Goal: Task Accomplishment & Management: Manage account settings

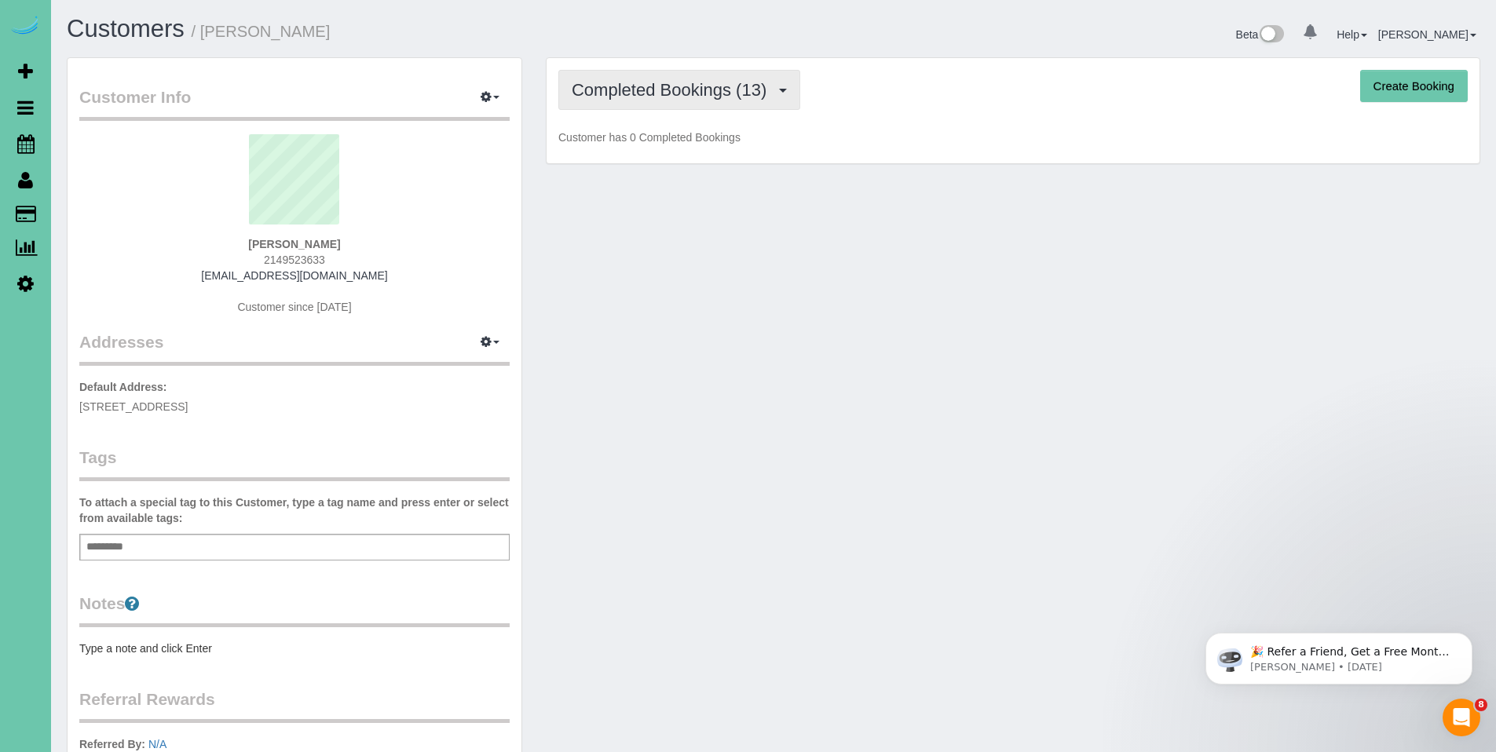
click at [665, 97] on span "Completed Bookings (13)" at bounding box center [673, 90] width 203 height 20
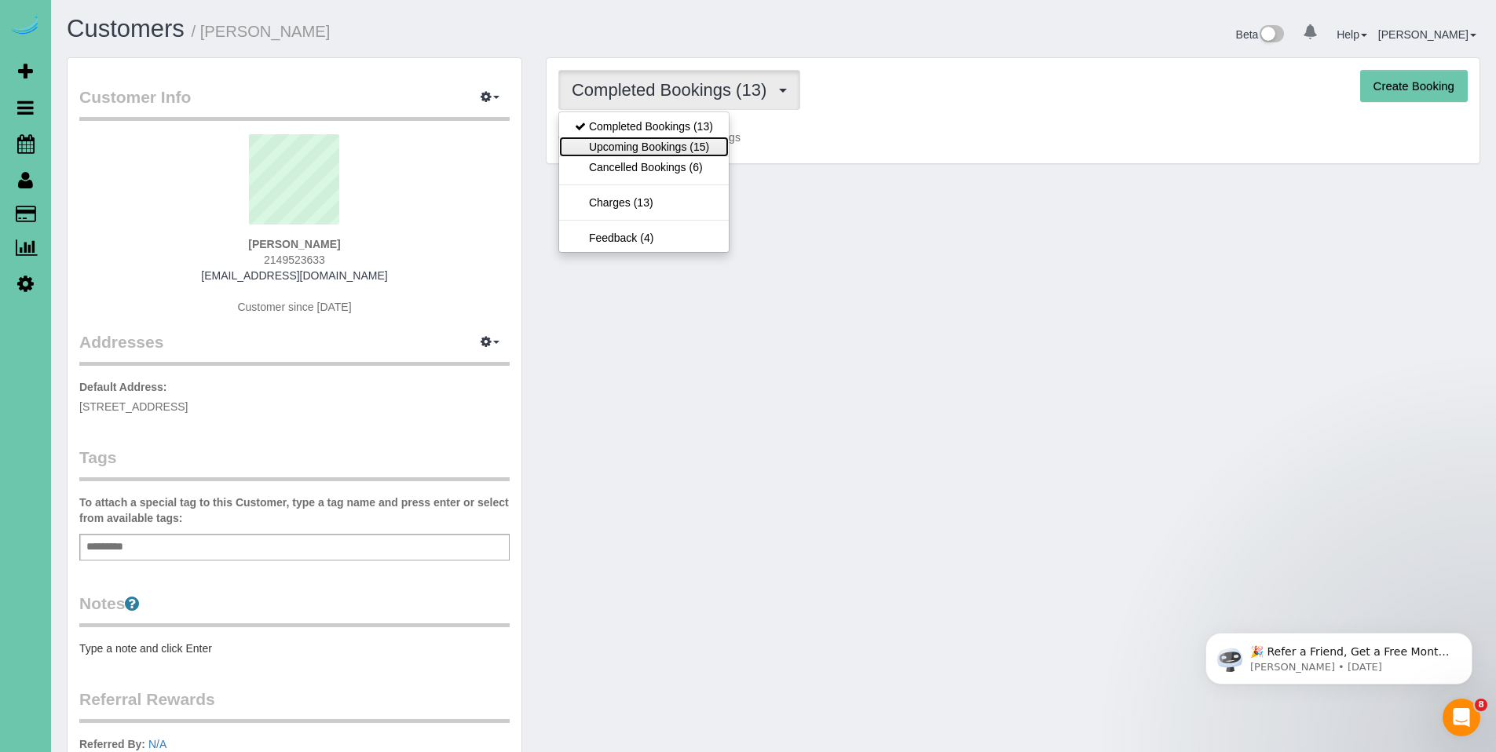
click at [651, 137] on link "Upcoming Bookings (15)" at bounding box center [644, 147] width 170 height 20
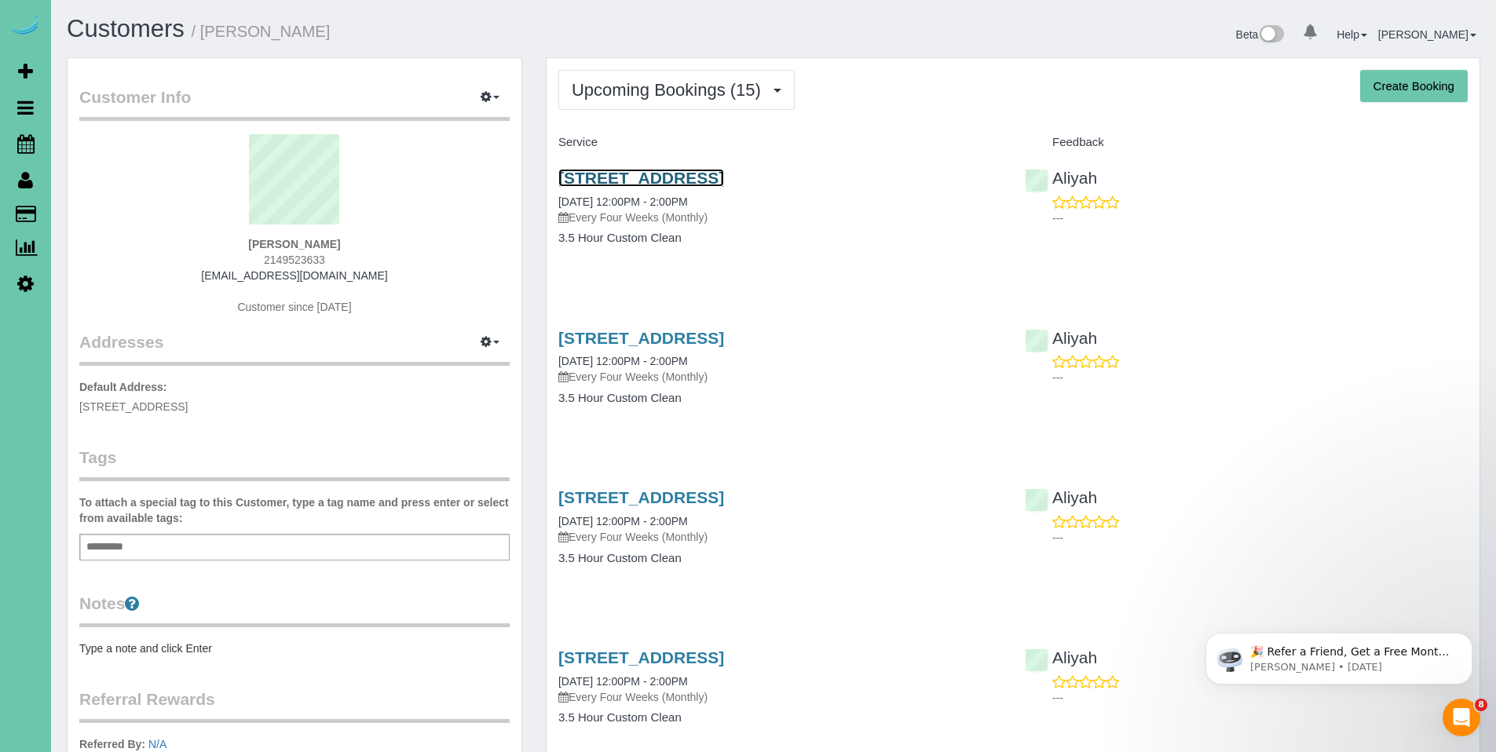
click at [676, 182] on link "20720 Timberlane Dr., Elkhorn, NE 68022" at bounding box center [641, 178] width 166 height 18
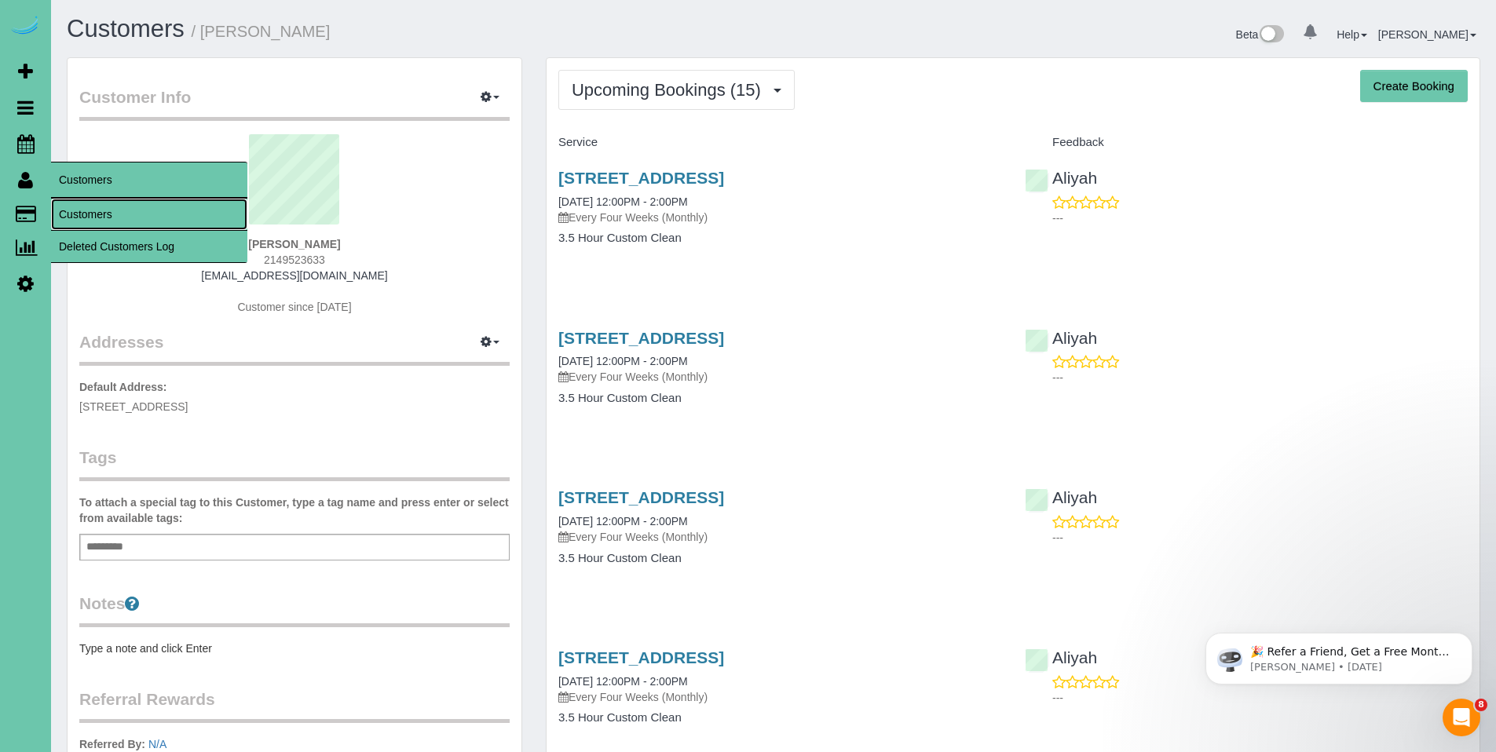
click at [95, 209] on link "Customers" at bounding box center [149, 214] width 196 height 31
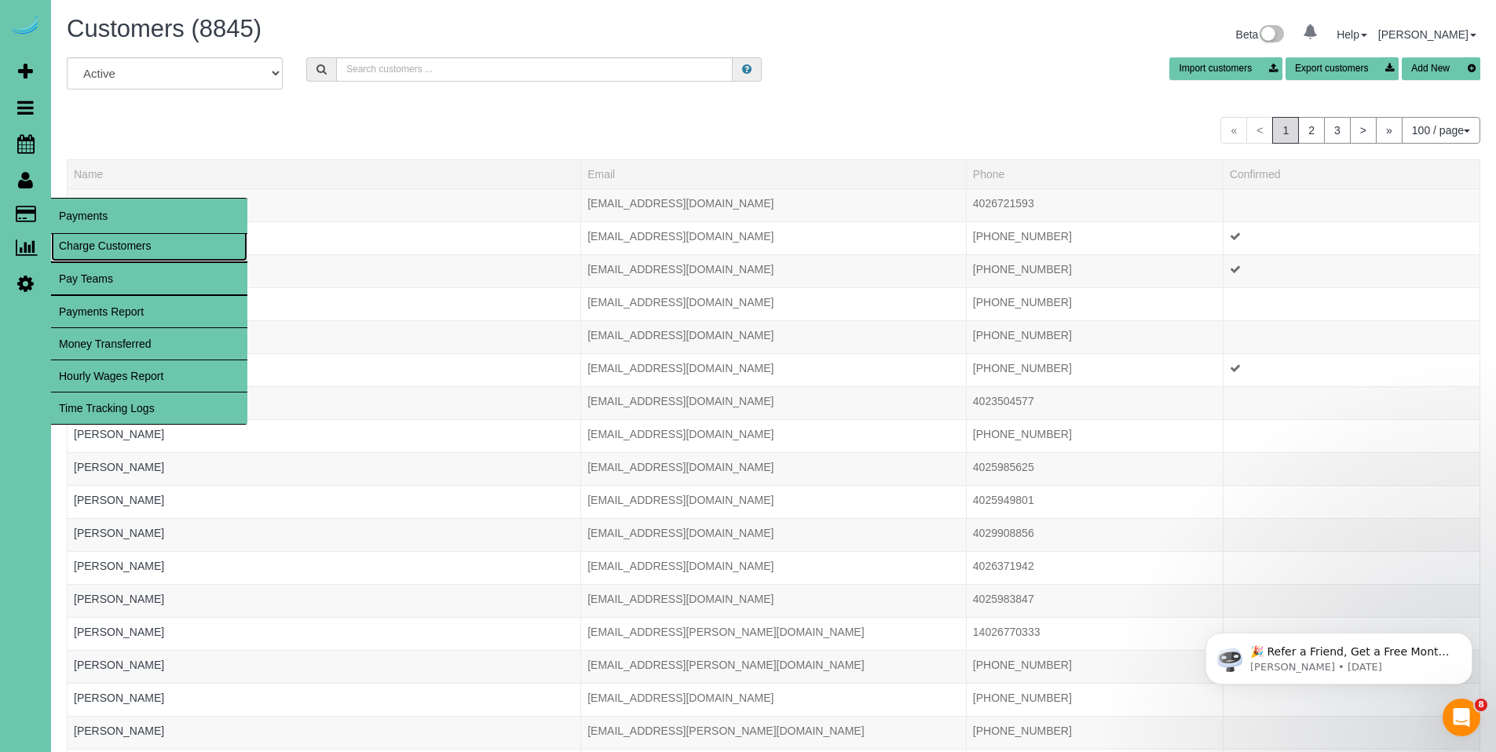
click at [86, 246] on link "Charge Customers" at bounding box center [149, 245] width 196 height 31
select select
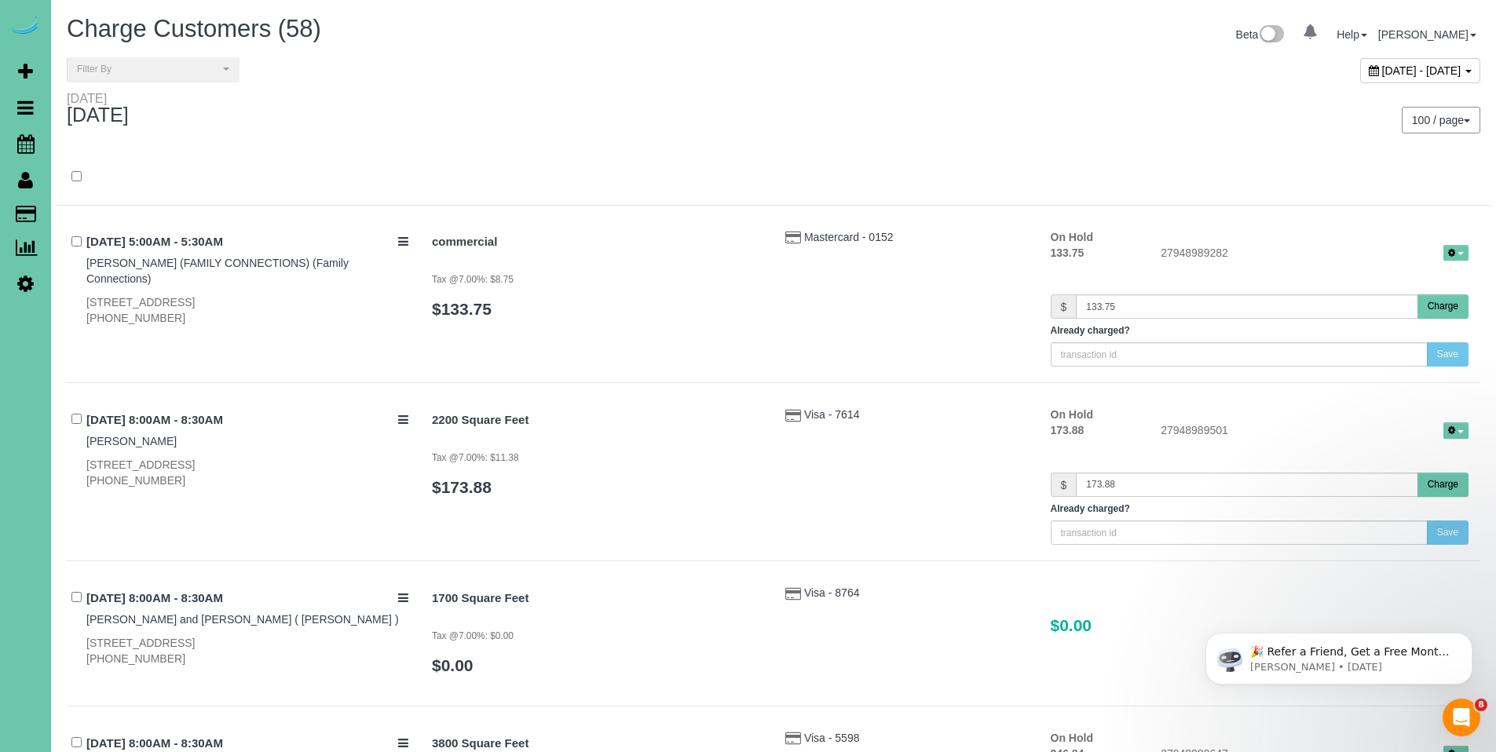
click at [811, 140] on div "100 / page 10 / page 20 / page 30 / page 40 / page 50 / page 100 / page" at bounding box center [1133, 120] width 719 height 58
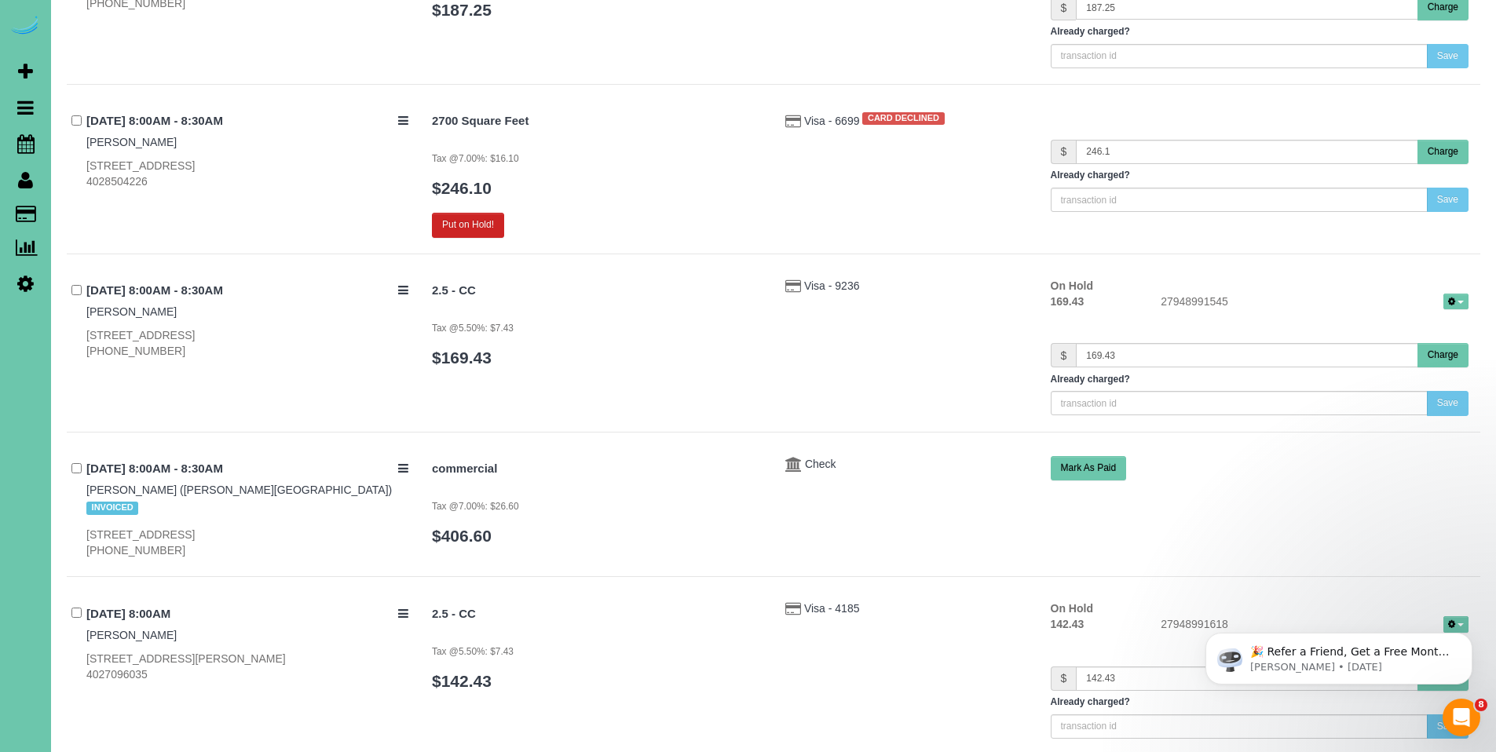
scroll to position [1692, 0]
click at [812, 118] on span "Visa - 6699" at bounding box center [833, 120] width 58 height 13
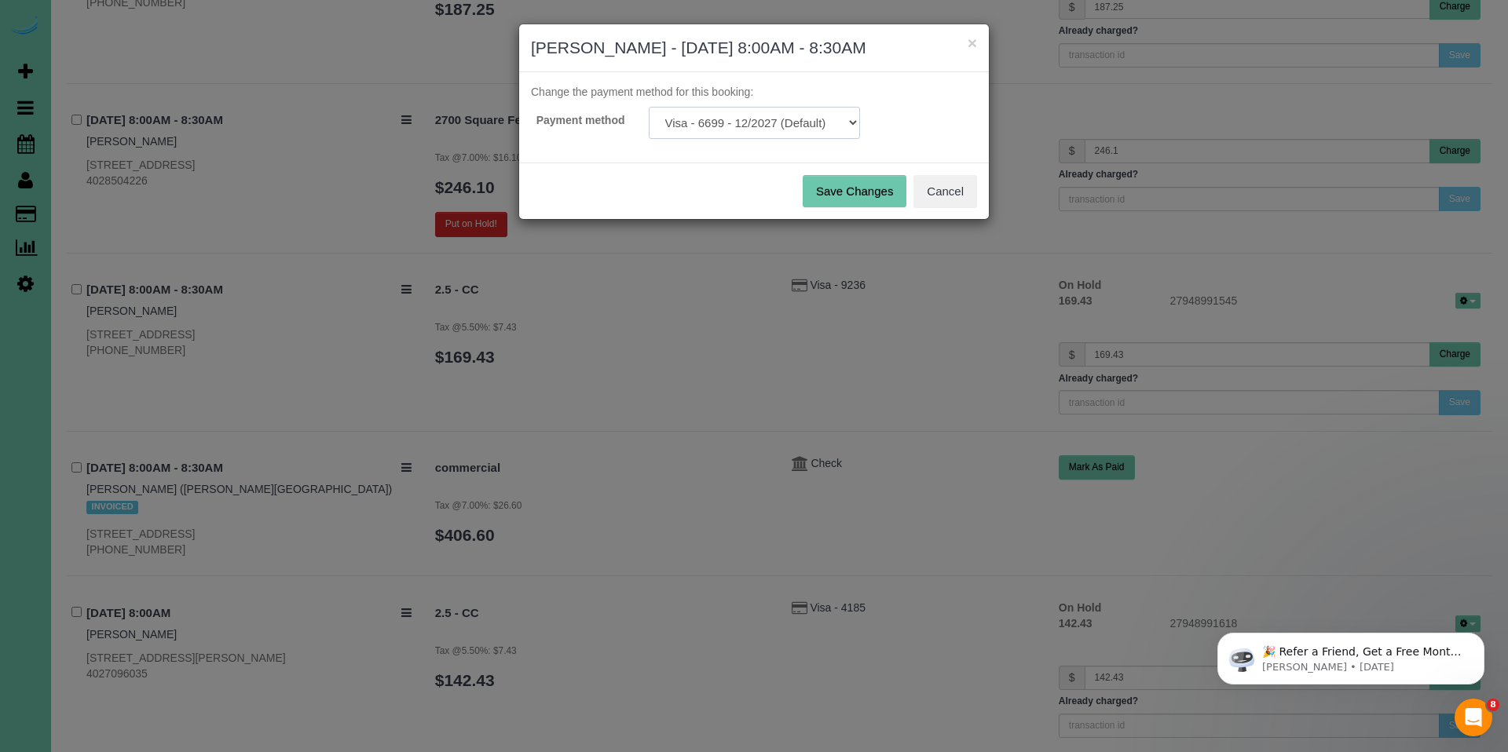
click at [745, 116] on select "Visa - 6699 - 12/2027 (Default) Add Credit Card ─────────────── Cash Check Payp…" at bounding box center [754, 123] width 211 height 32
click at [956, 190] on button "Cancel" at bounding box center [945, 191] width 64 height 33
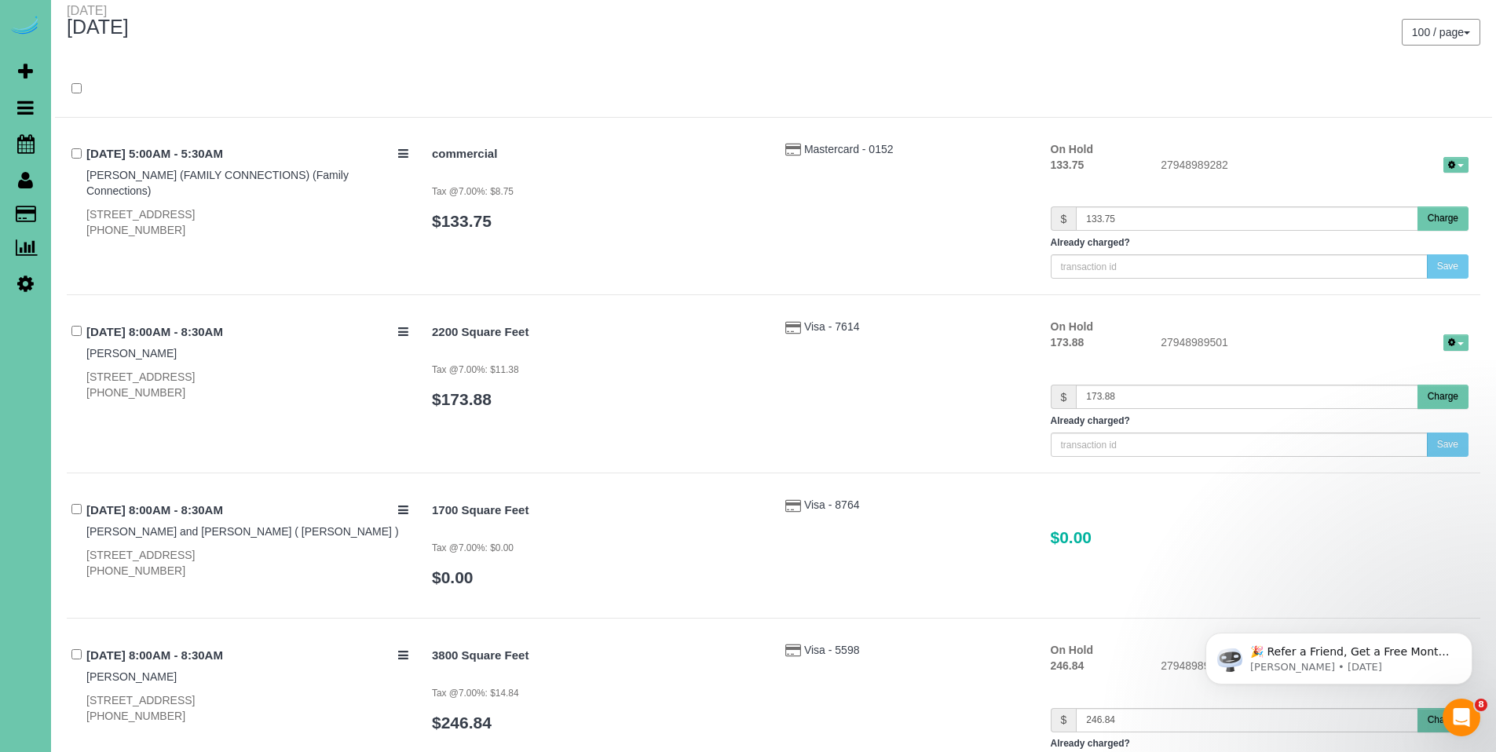
scroll to position [0, 0]
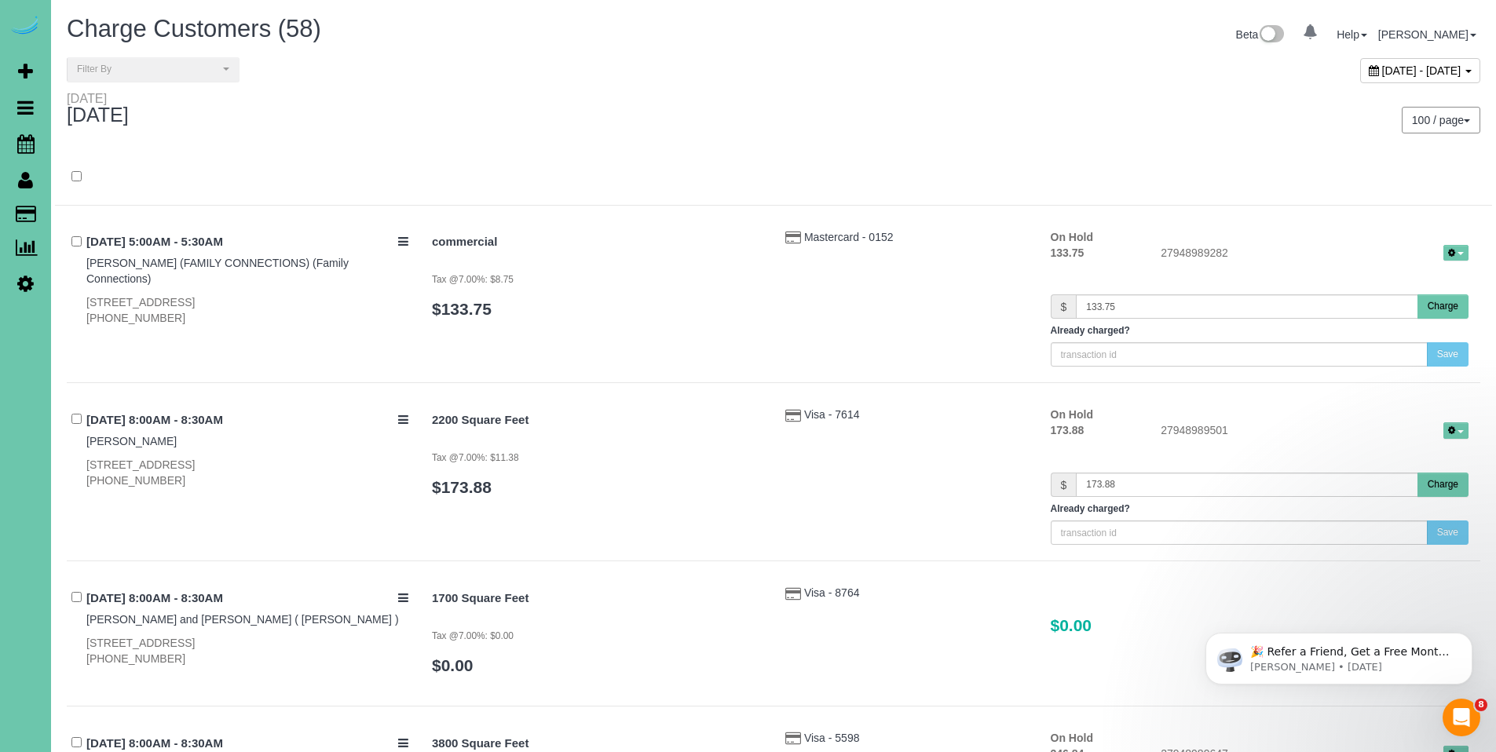
click at [1369, 71] on icon at bounding box center [1374, 70] width 10 height 11
type input "**********"
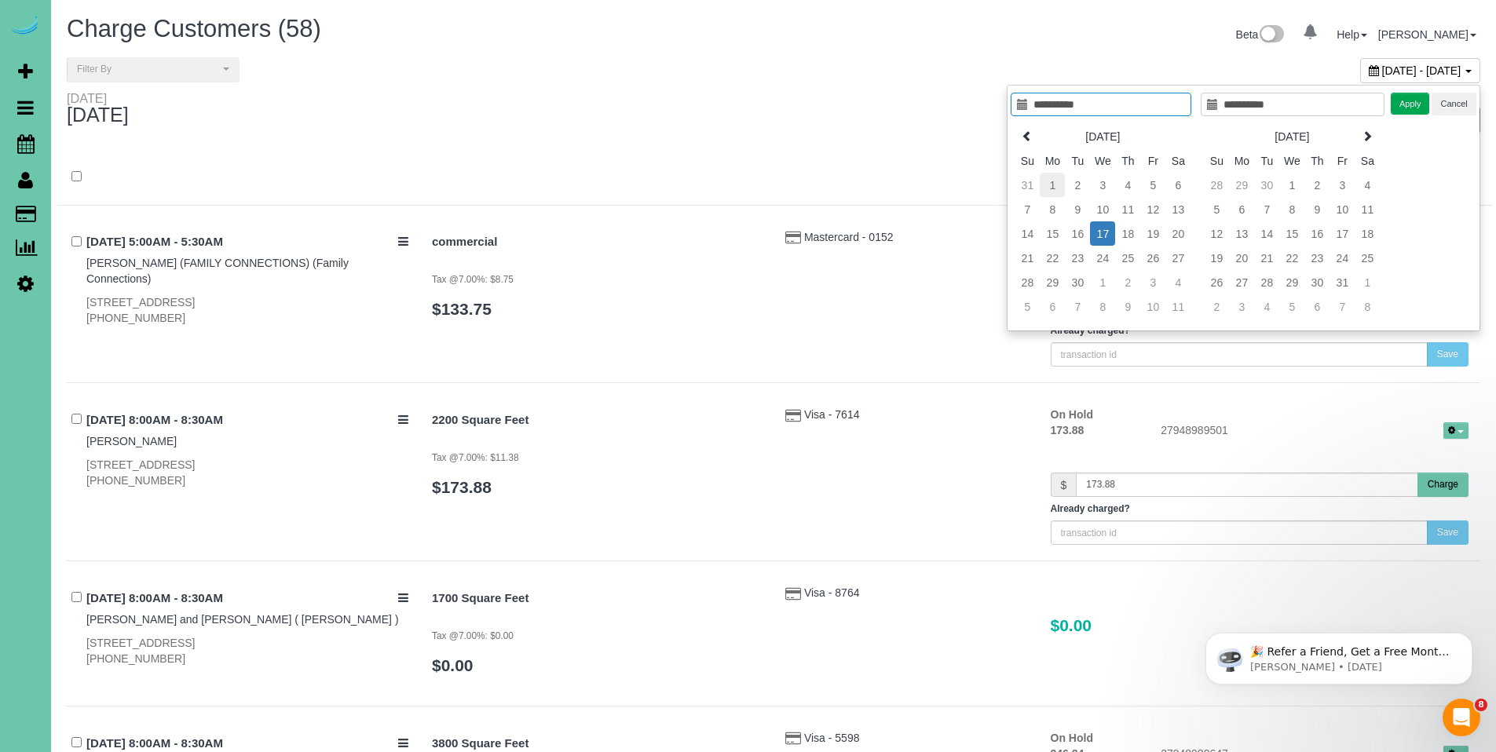
type input "**********"
click at [1056, 188] on td "1" at bounding box center [1052, 185] width 25 height 24
type input "**********"
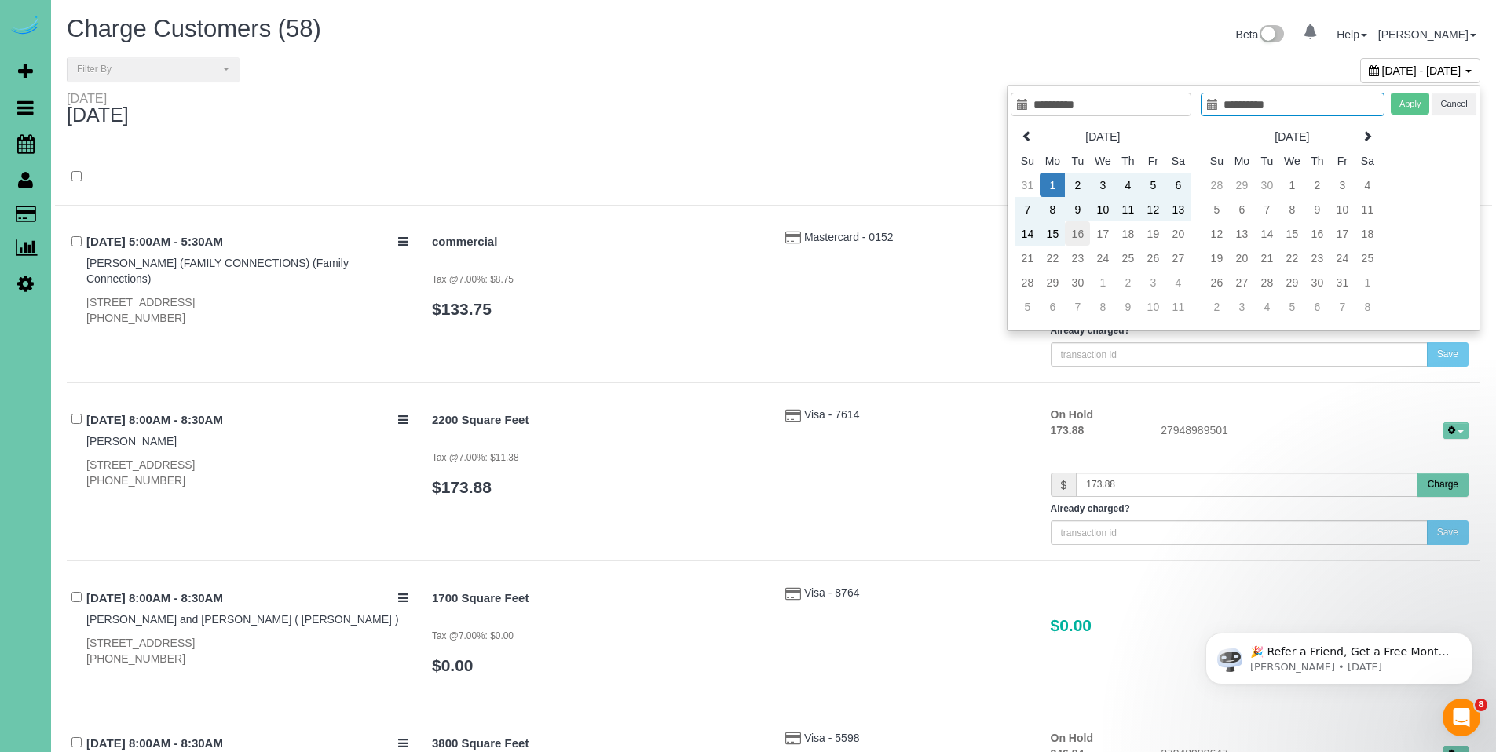
click at [1077, 242] on td "16" at bounding box center [1077, 233] width 25 height 24
type input "**********"
click at [1403, 108] on button "Apply" at bounding box center [1410, 104] width 39 height 23
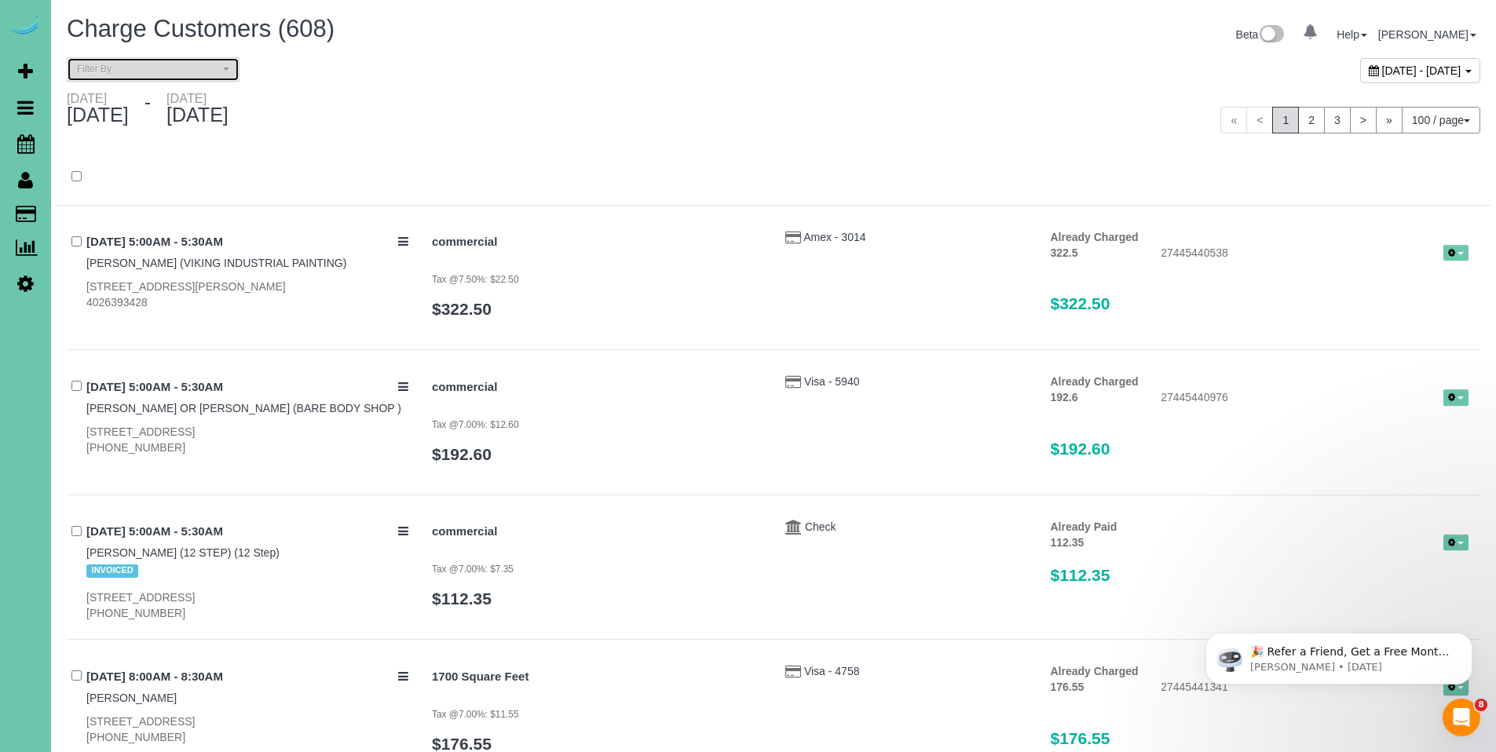
click at [147, 63] on span "Filter By" at bounding box center [148, 69] width 142 height 13
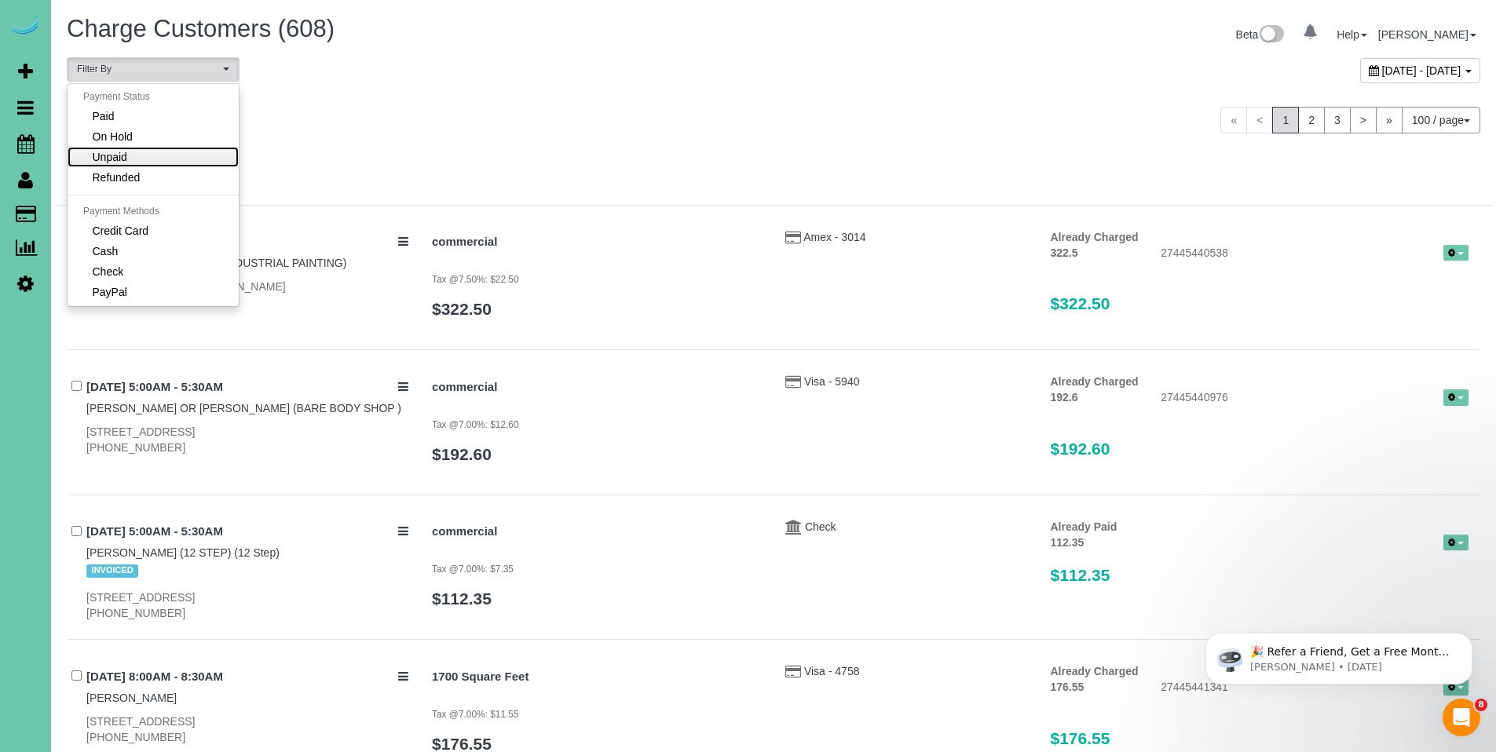
click at [163, 163] on link "Unpaid" at bounding box center [153, 157] width 171 height 20
select select "******"
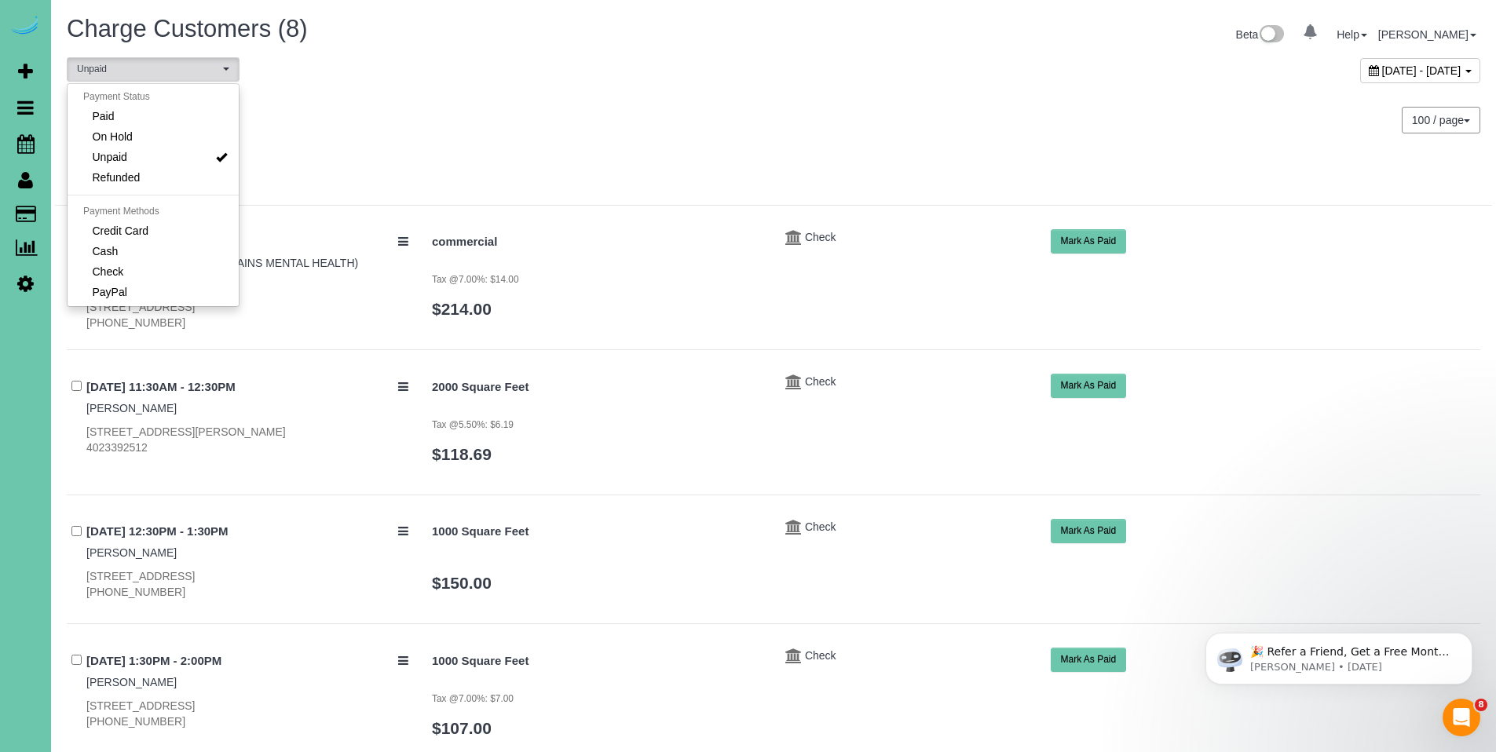
click at [642, 104] on div "Monday September 01, 2025 - Tuesday September 16, 2025" at bounding box center [414, 112] width 719 height 42
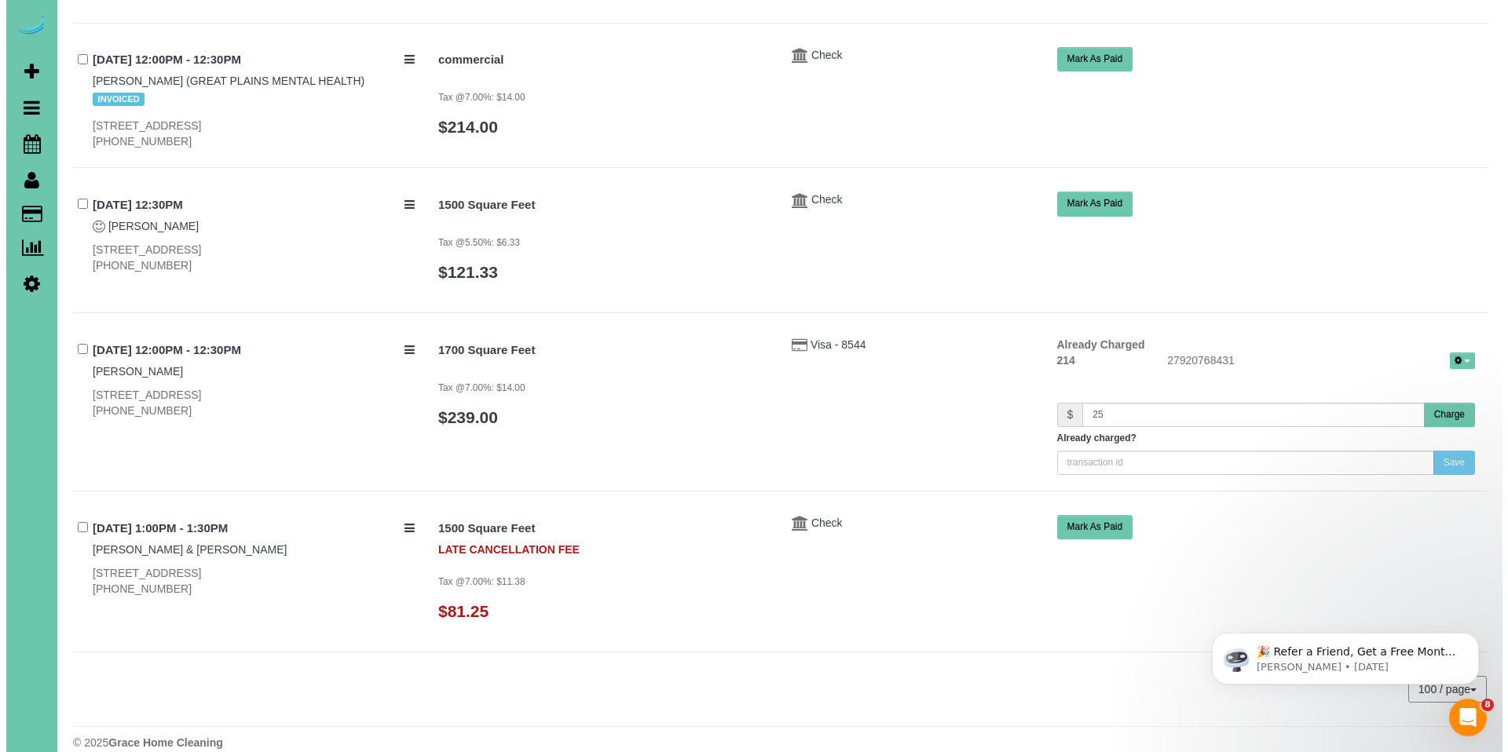
scroll to position [767, 0]
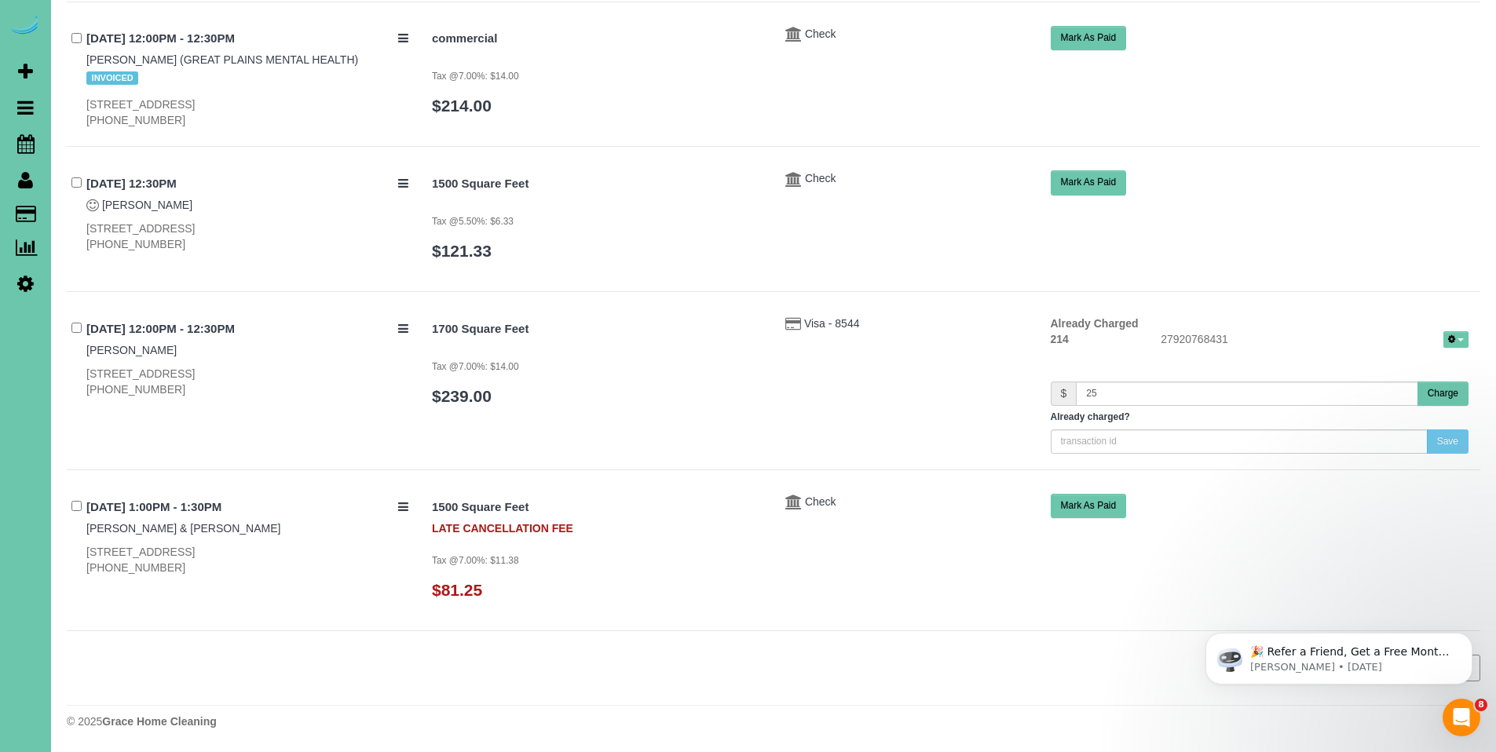
click at [1435, 401] on button "Charge" at bounding box center [1443, 394] width 51 height 24
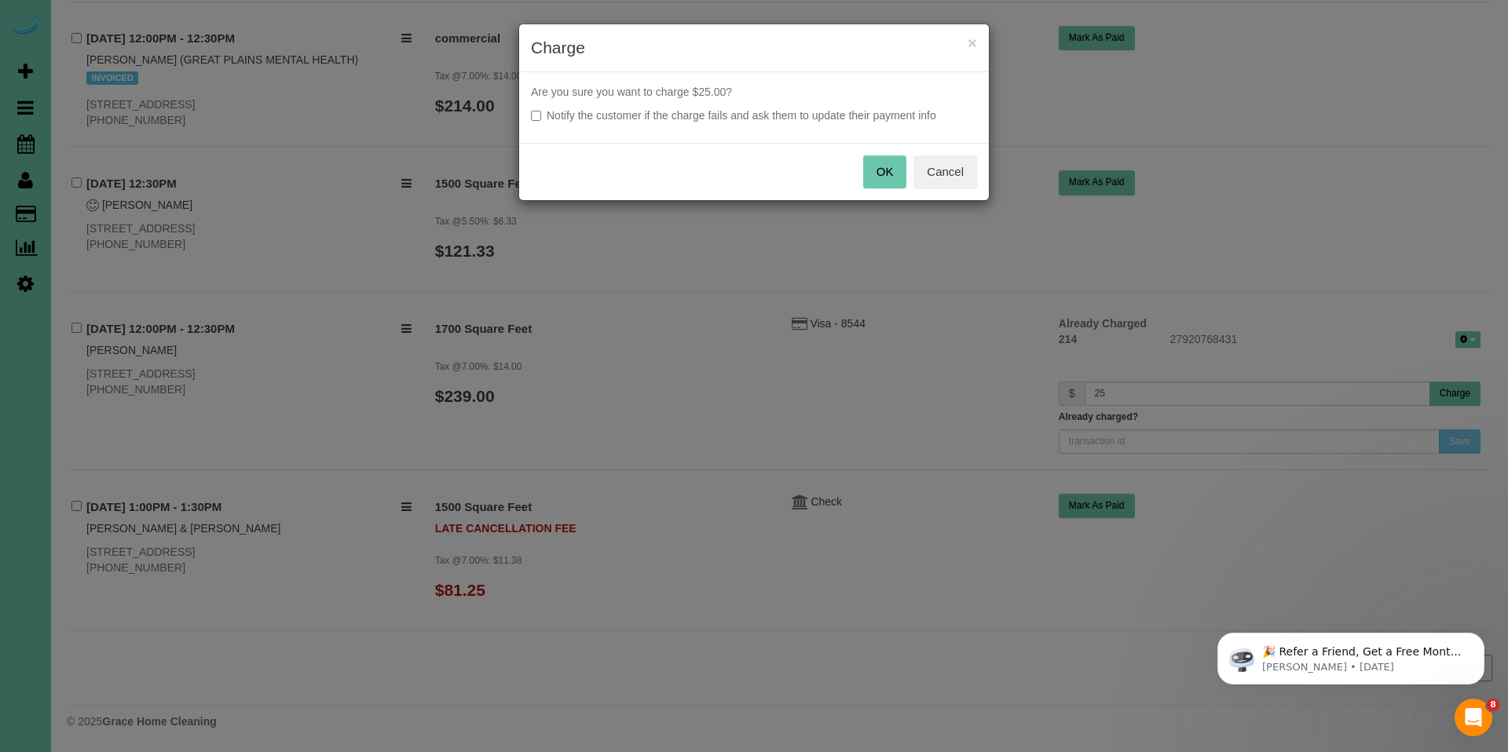
click at [893, 177] on button "OK" at bounding box center [885, 172] width 44 height 33
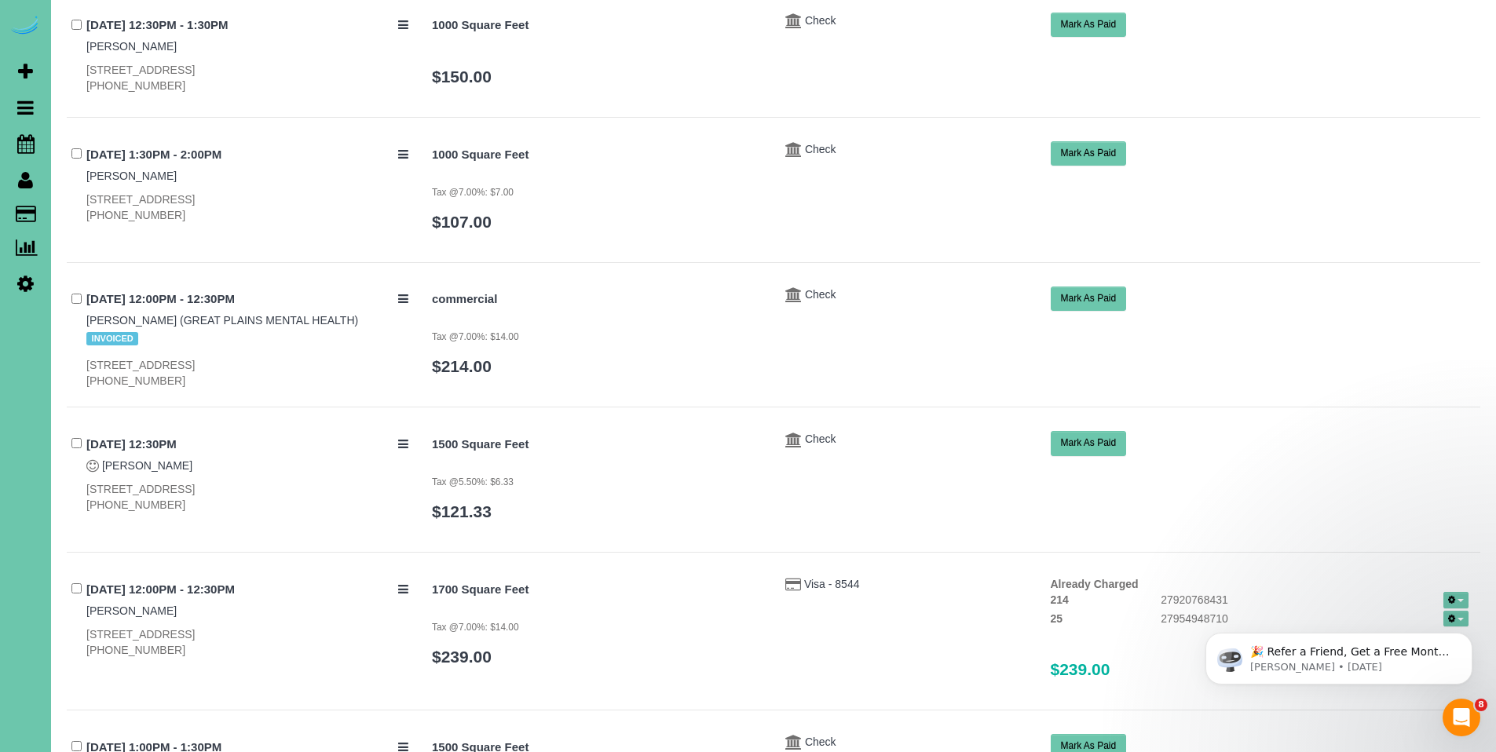
scroll to position [496, 0]
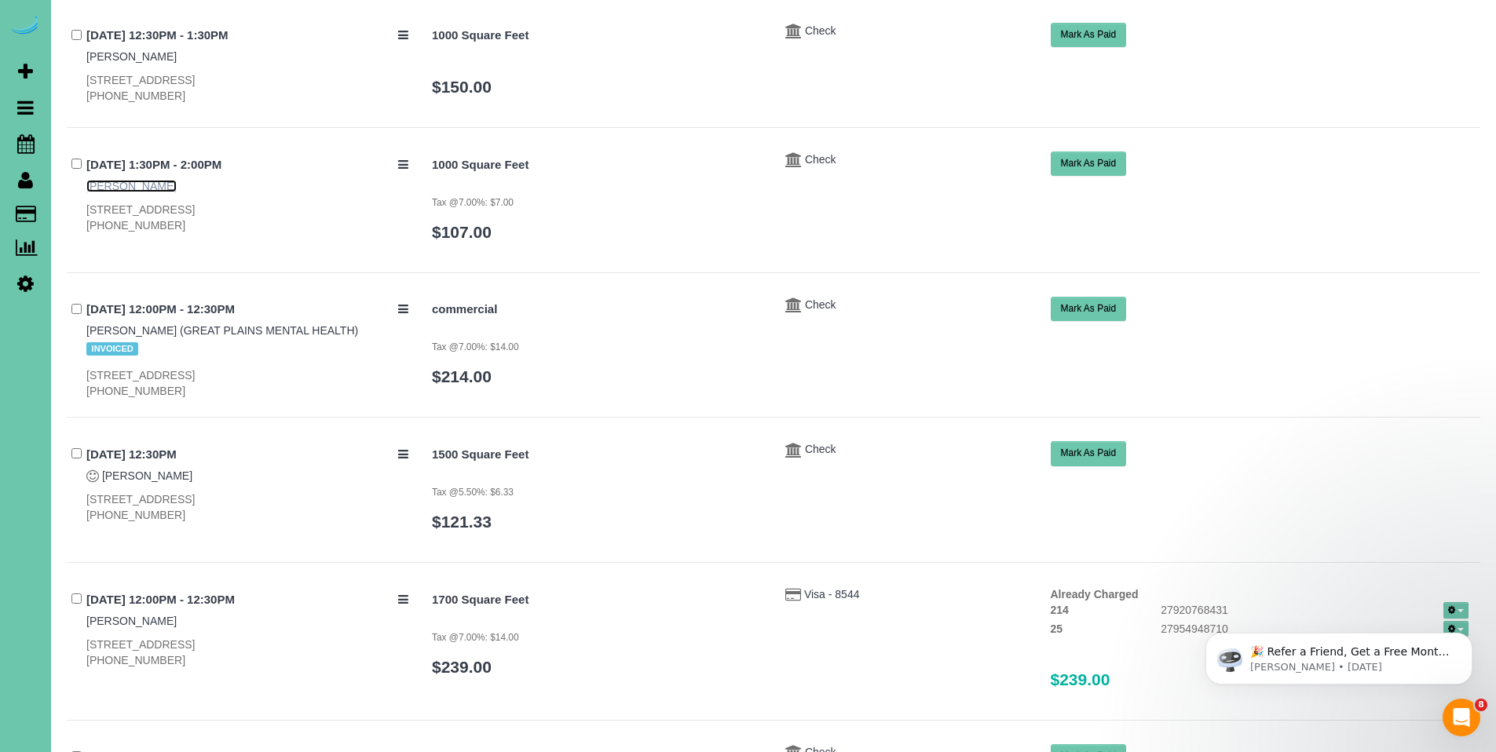
click at [133, 184] on link "Patricia Goodyear" at bounding box center [131, 186] width 90 height 13
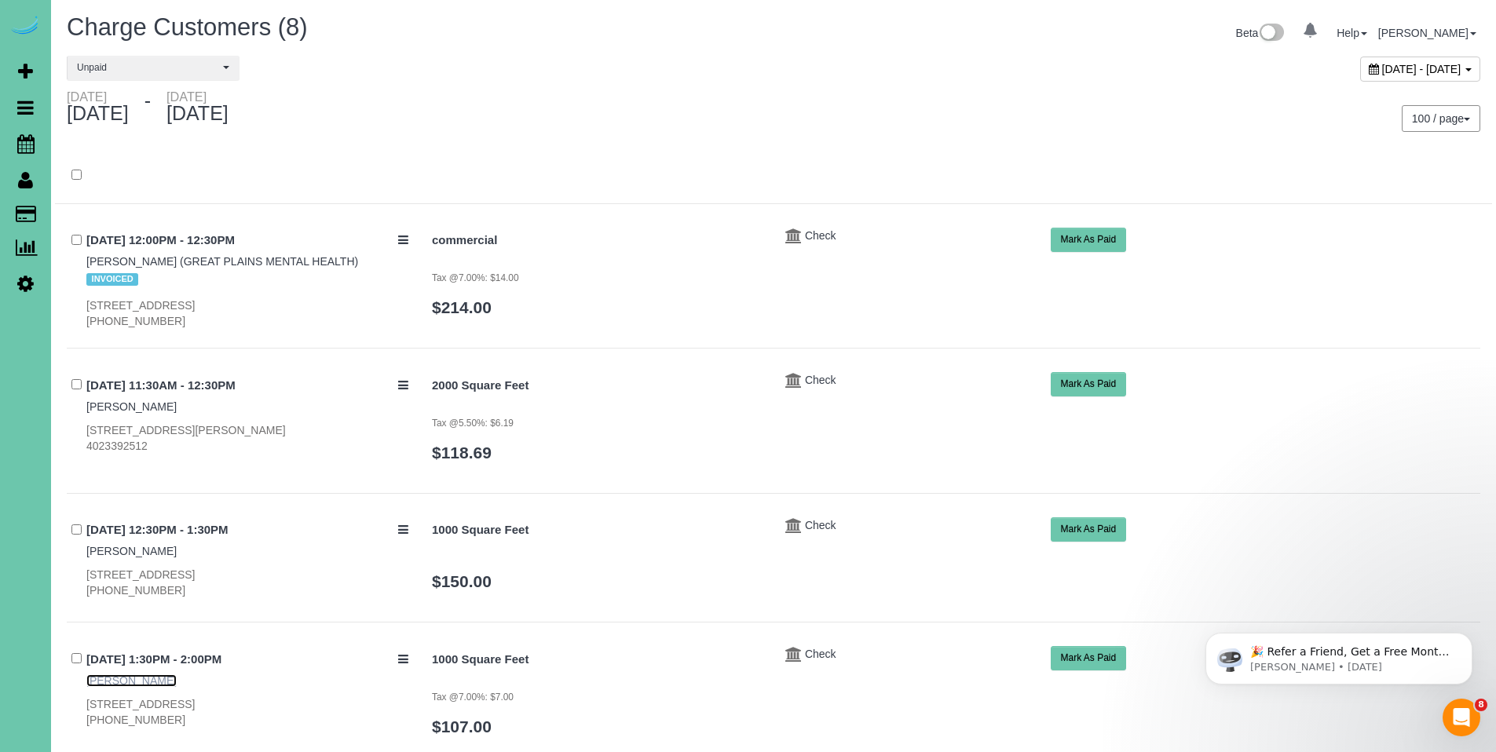
scroll to position [0, 0]
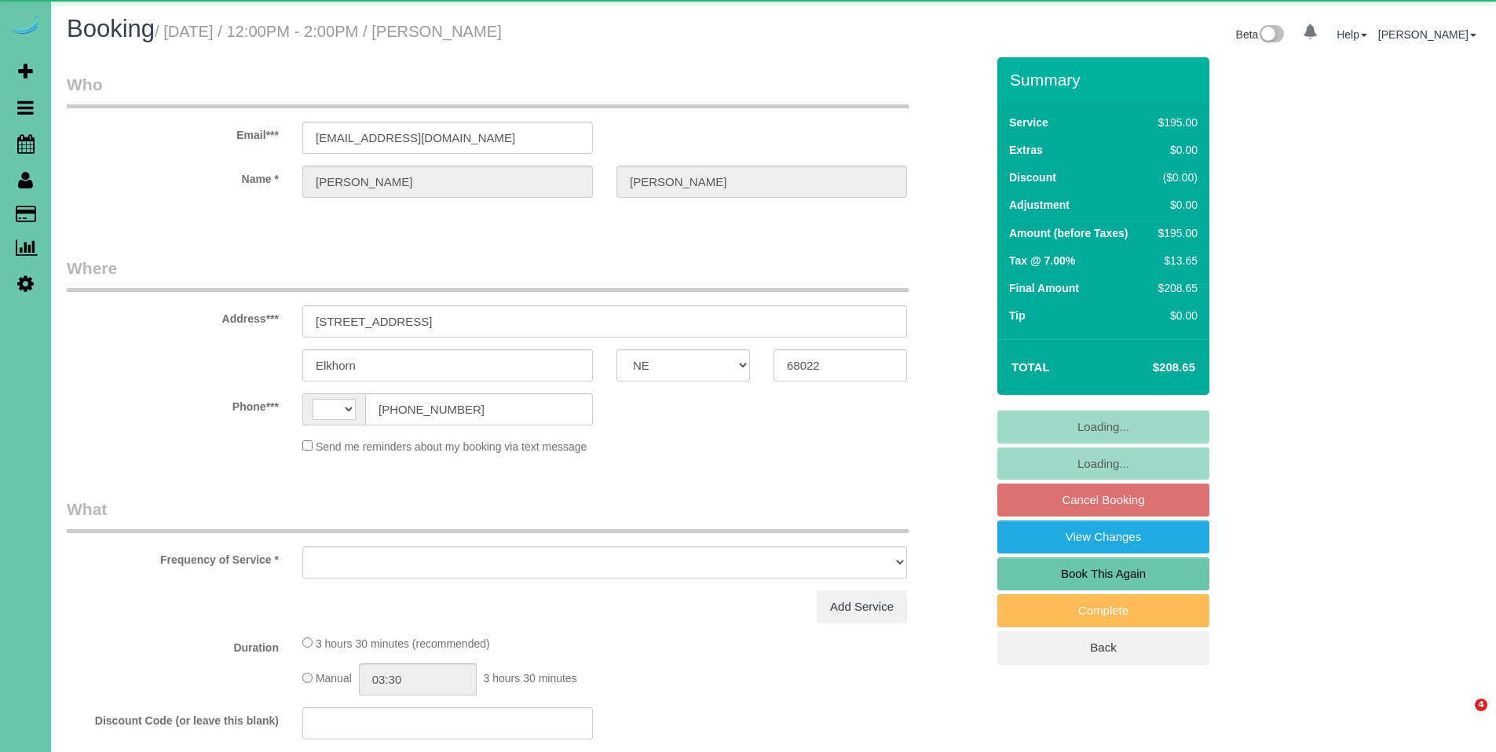
select select "NE"
select select "string:[GEOGRAPHIC_DATA]"
select select "object:617"
select select "string:fspay-384af5a6-ad8b-43bc-8b4d-9c6d3561b918"
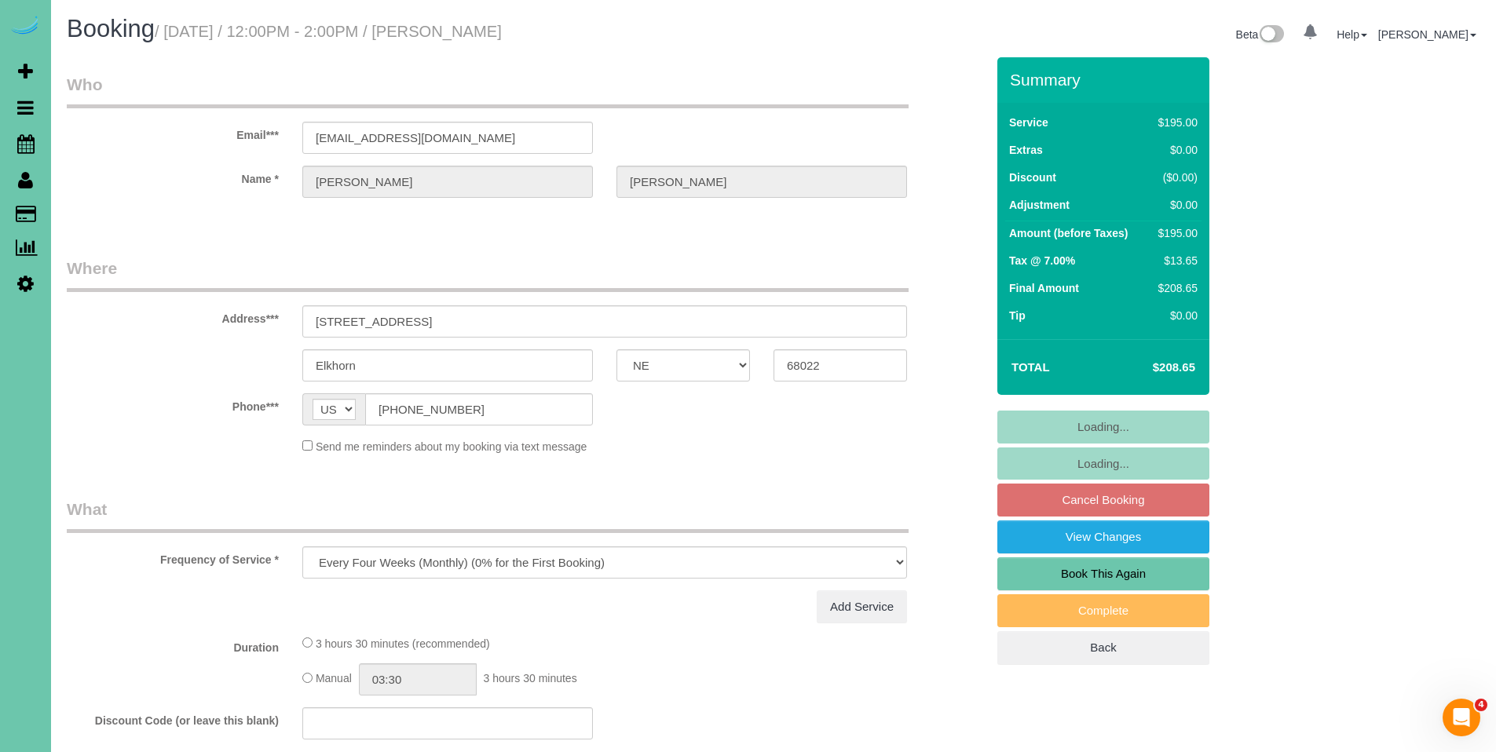
select select "number:38"
select select "number:42"
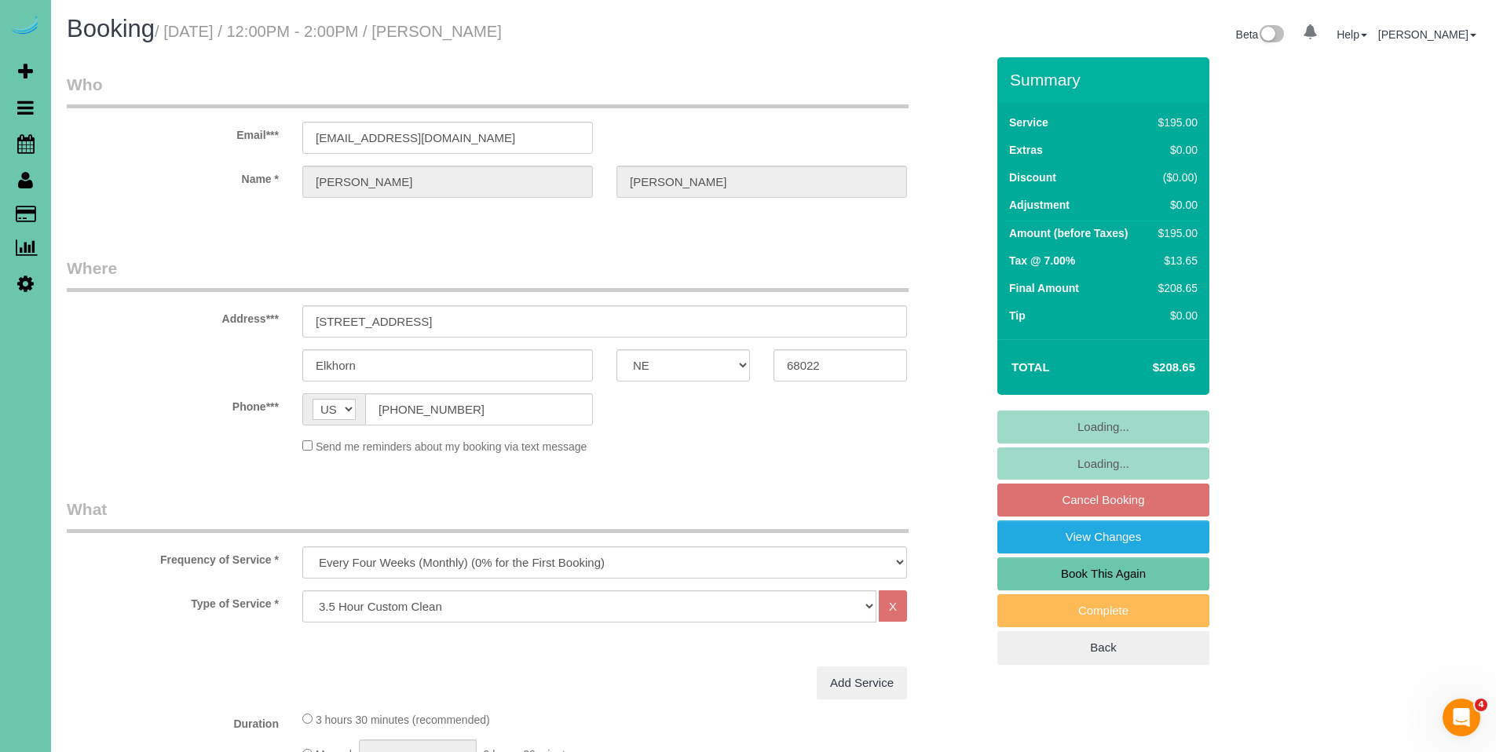
select select "object:872"
select select "spot1"
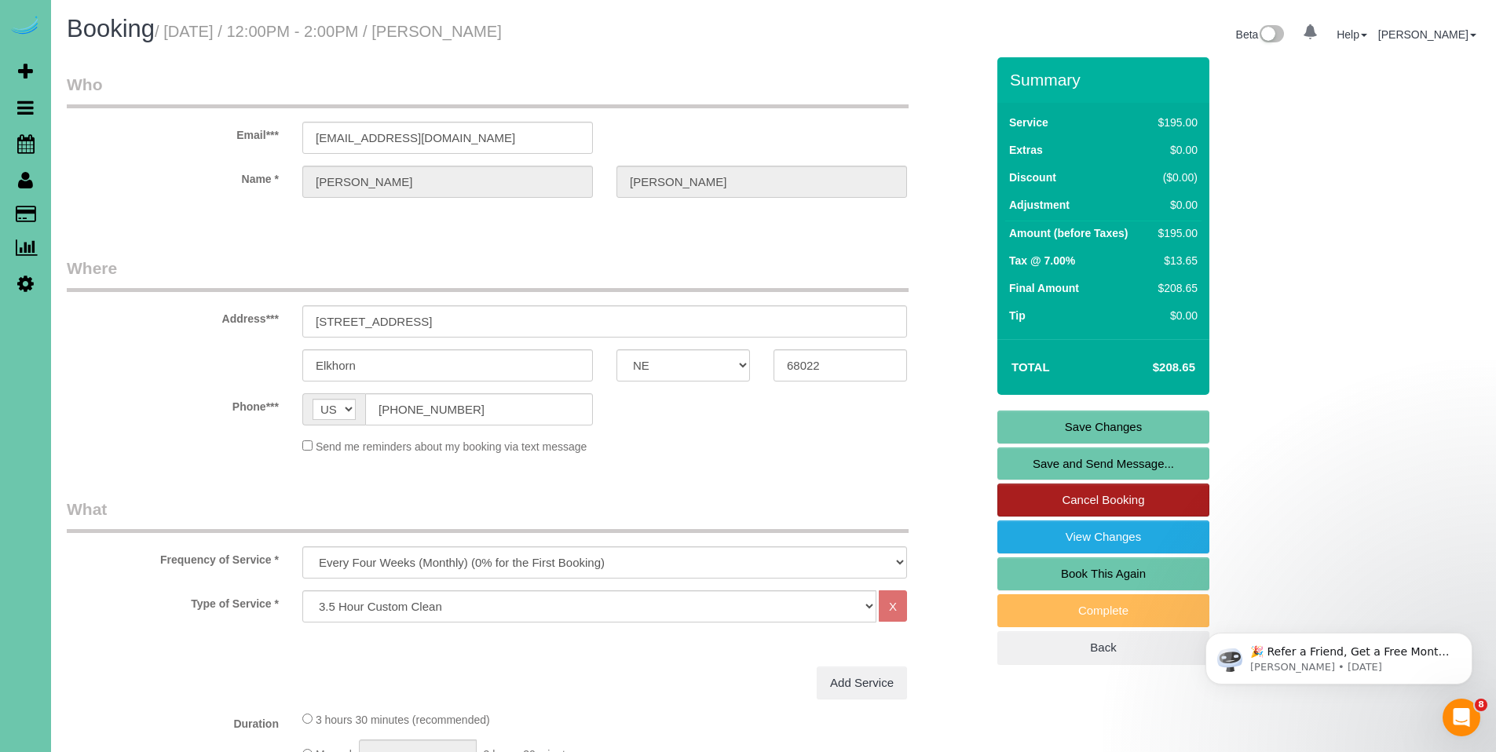
click at [1100, 499] on link "Cancel Booking" at bounding box center [1103, 500] width 212 height 33
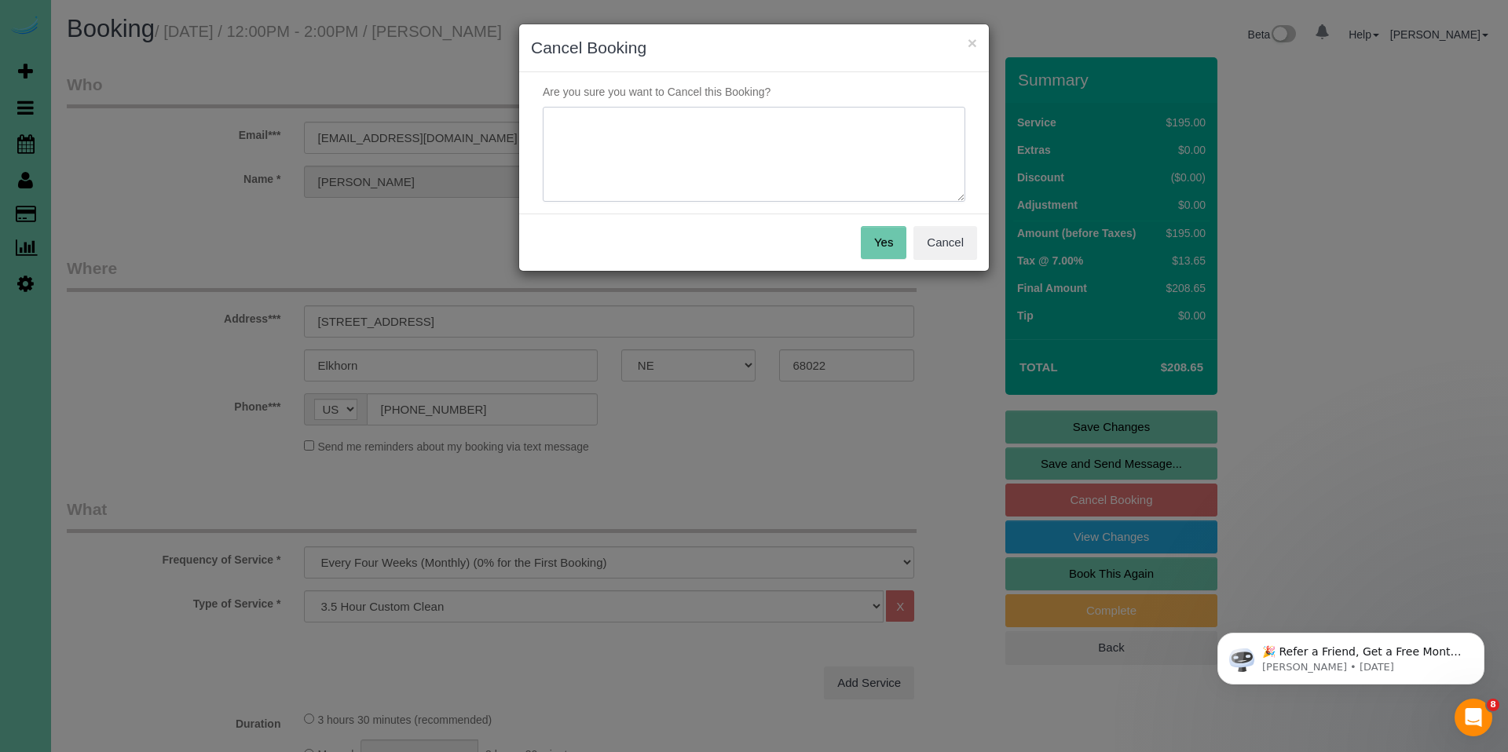
click at [737, 149] on textarea at bounding box center [754, 155] width 423 height 96
type textarea "Decided to go a different direction."
click at [887, 242] on button "Yes" at bounding box center [884, 242] width 46 height 33
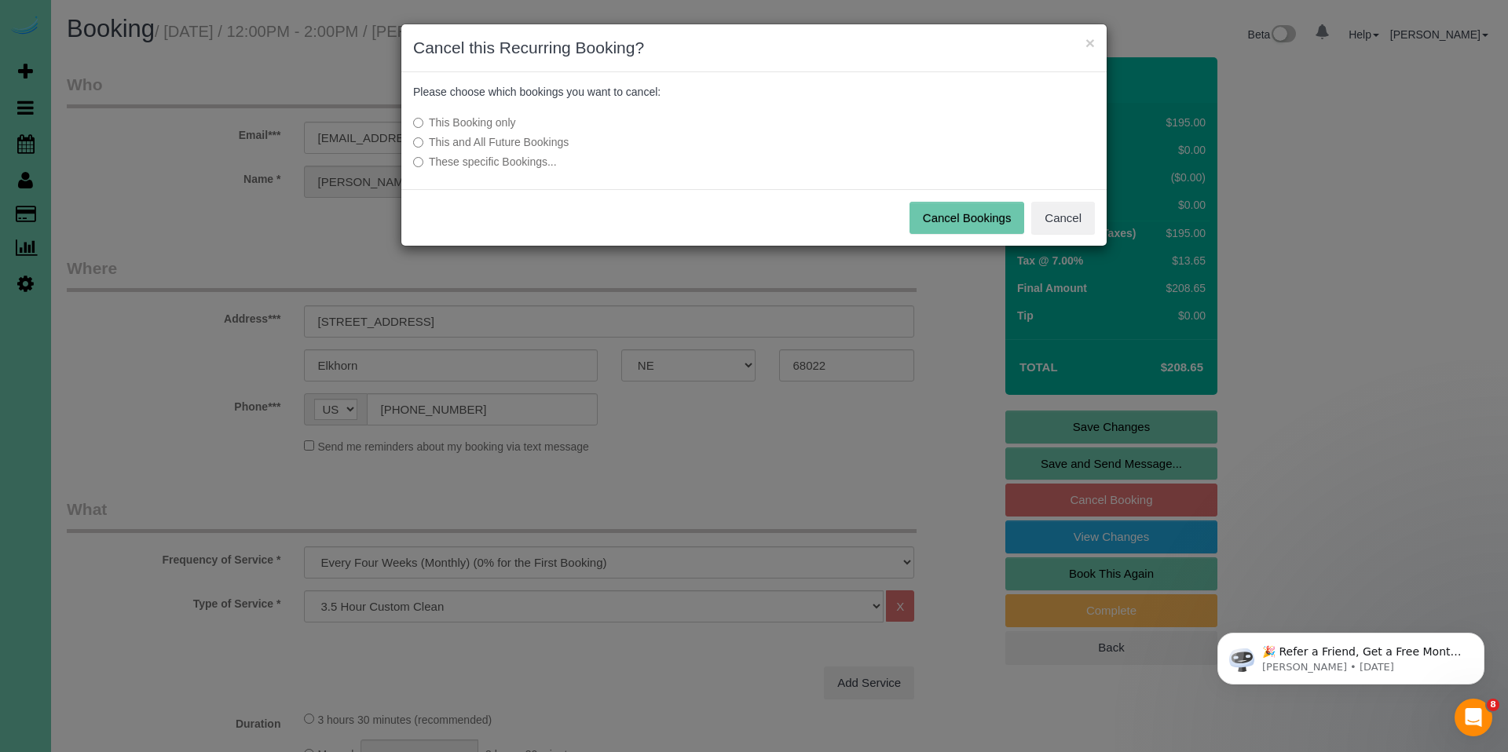
click at [550, 142] on label "This and All Future Bookings" at bounding box center [636, 142] width 447 height 16
click at [974, 214] on button "Cancel Bookings" at bounding box center [966, 218] width 115 height 33
